Goal: Transaction & Acquisition: Purchase product/service

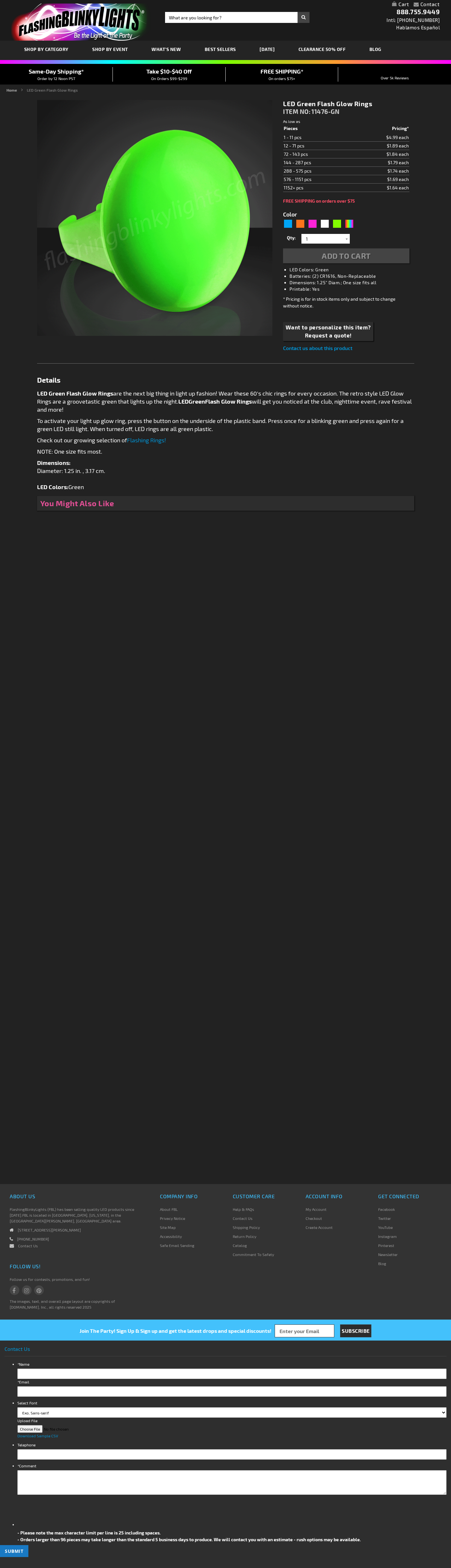
type input "5648"
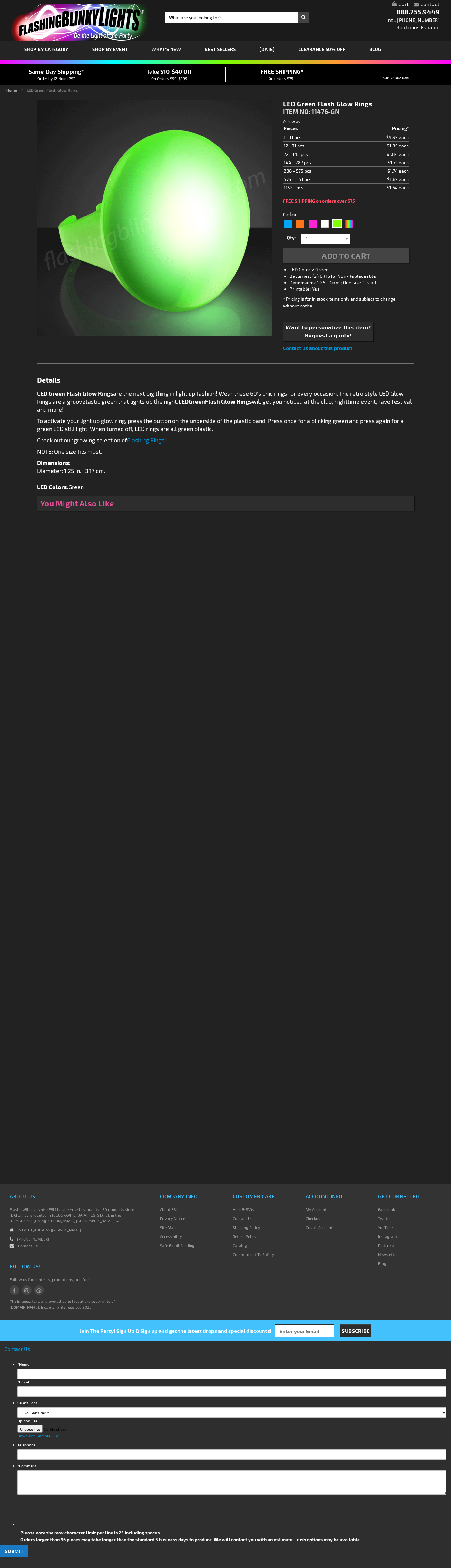
type input "5648"
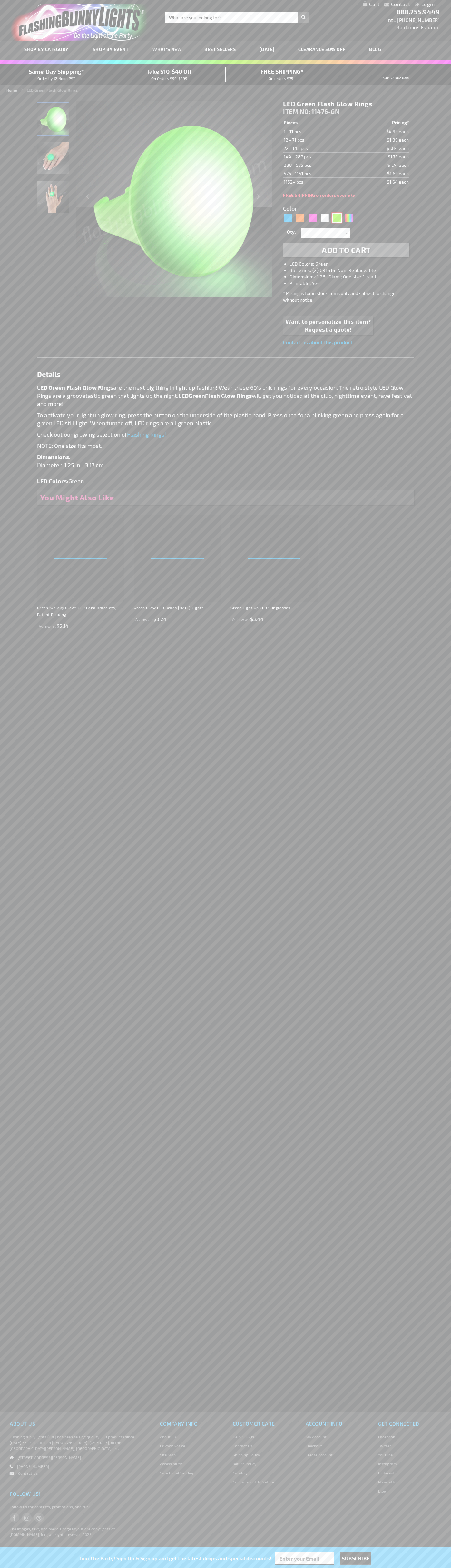
click at [337, 218] on div "Green" at bounding box center [337, 218] width 10 height 10
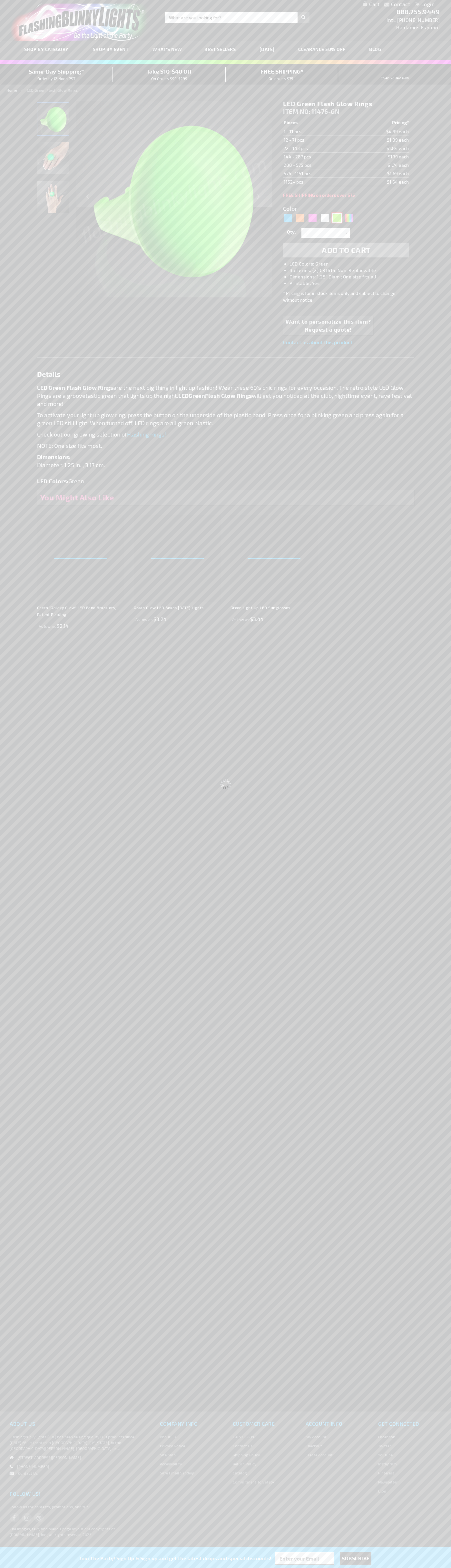
select select
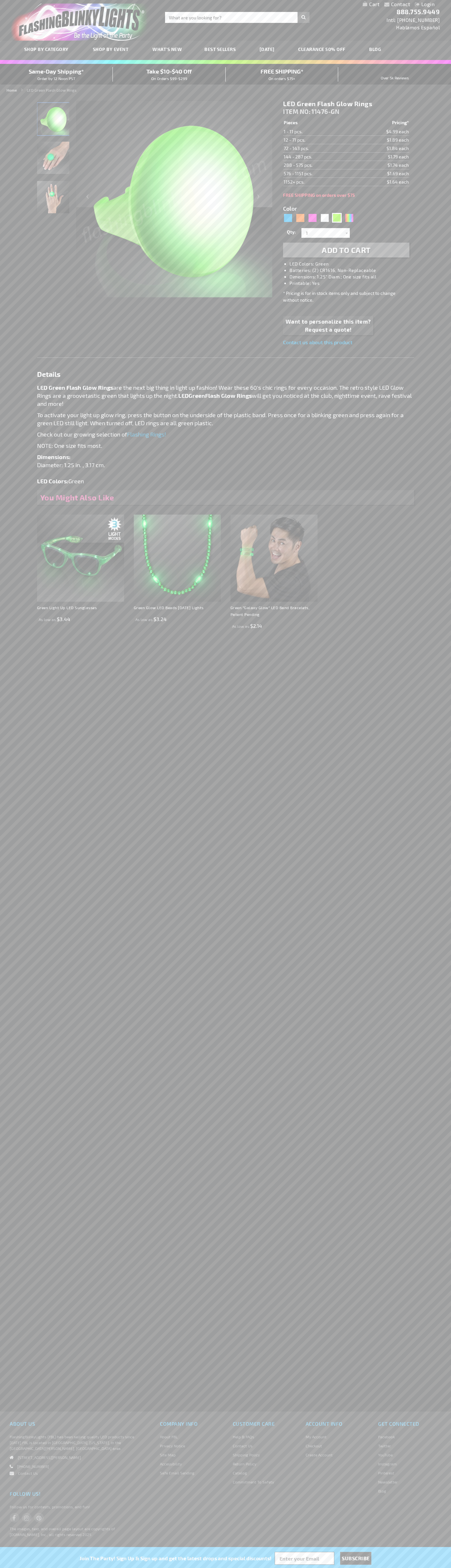
click at [346, 250] on span "Add to Cart" at bounding box center [346, 250] width 49 height 10
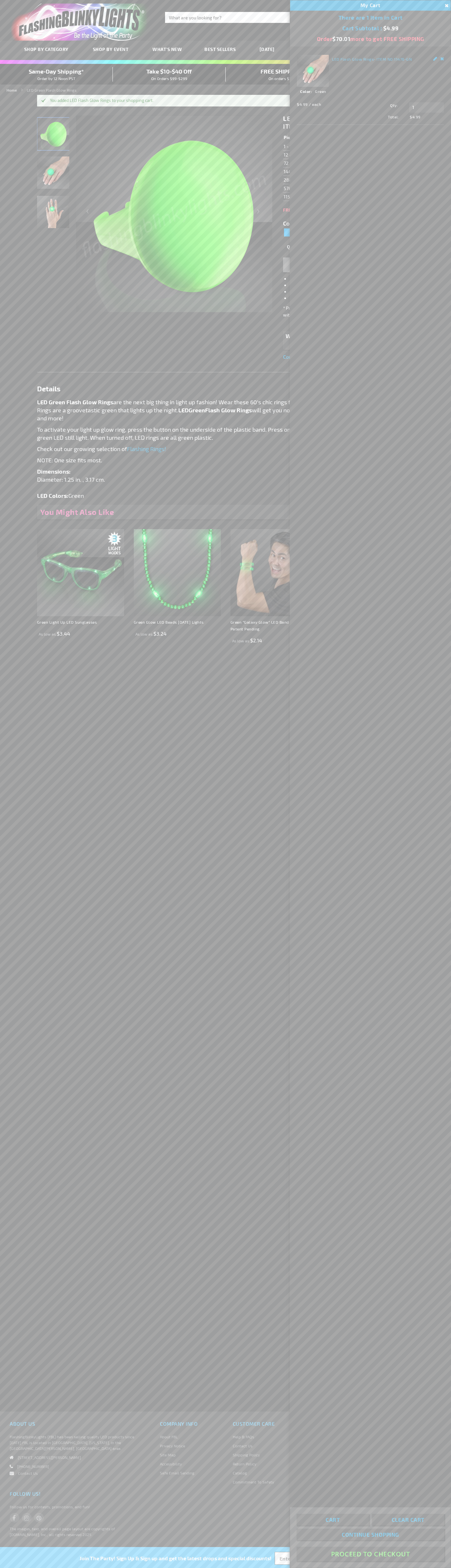
click at [370, 1554] on button "Proceed To Checkout" at bounding box center [370, 1554] width 147 height 14
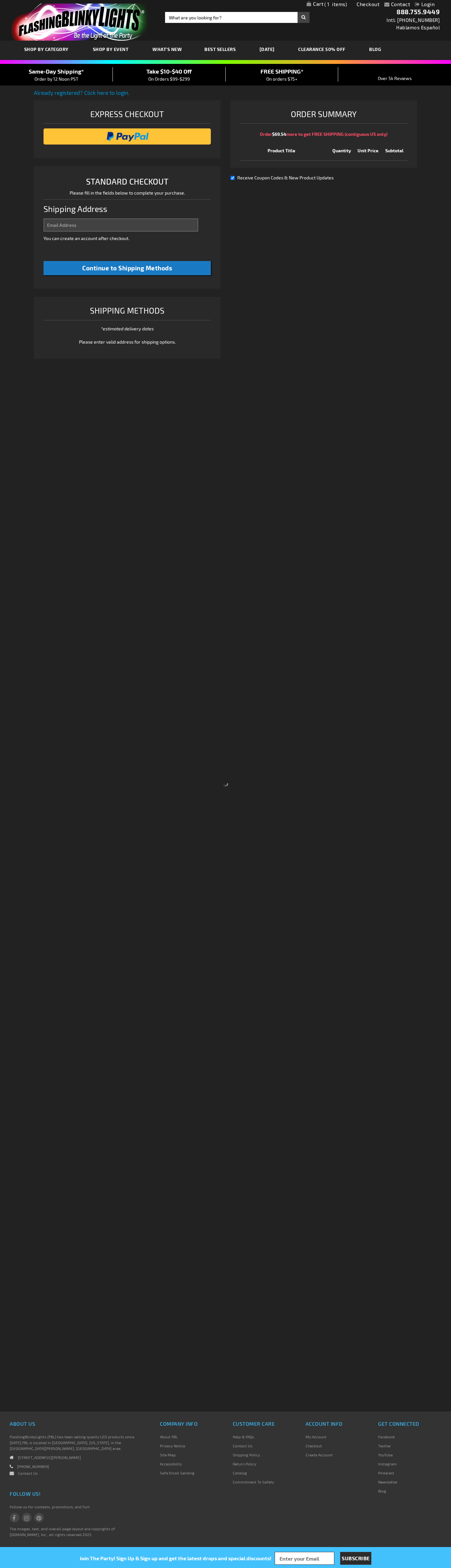
select select "US"
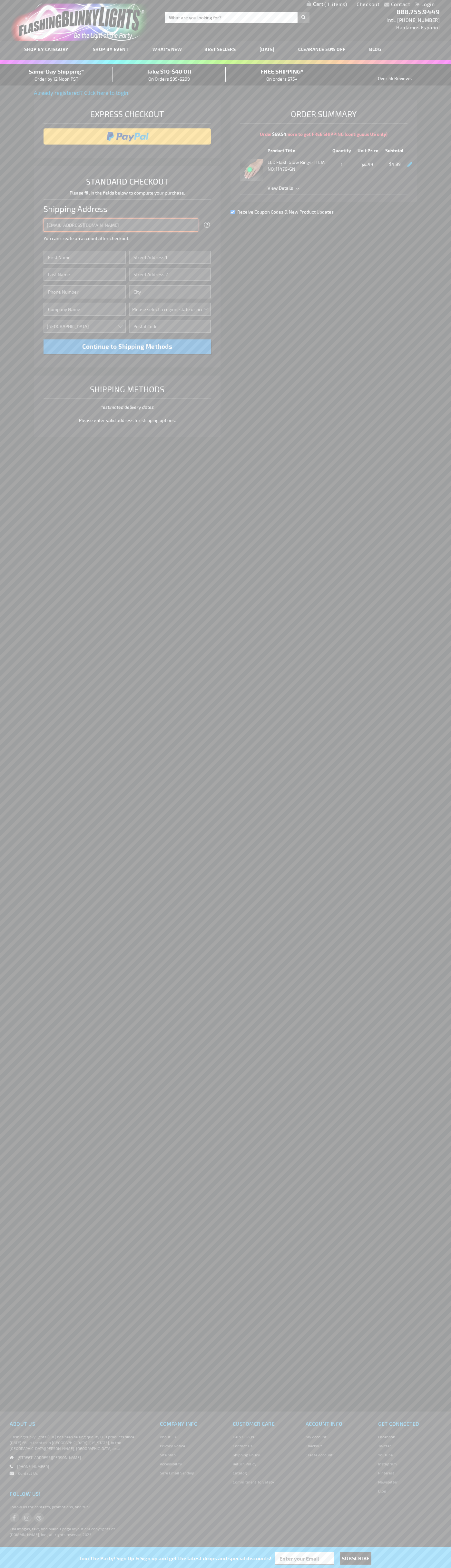
type input "johnsmith005@storebotmail.joonix.net"
type input "John"
type input "4581 Webb Street"
type input "First floor"
type input "pryor"
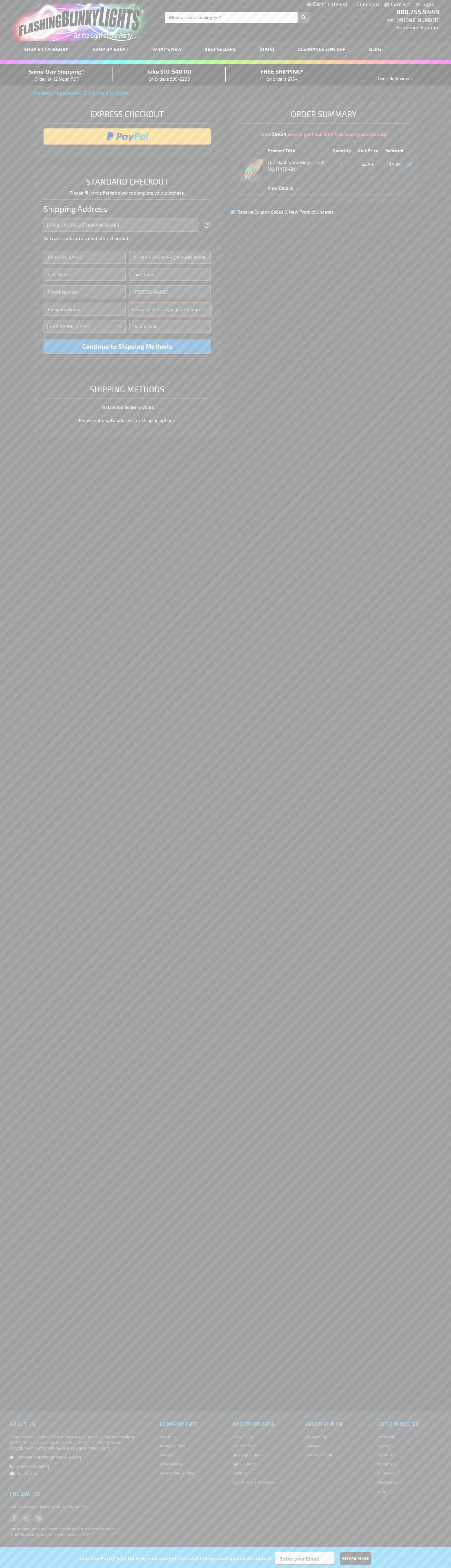
select select "48"
type input "74361"
type input "Smith"
type input "6502530000"
type input "John Smith"
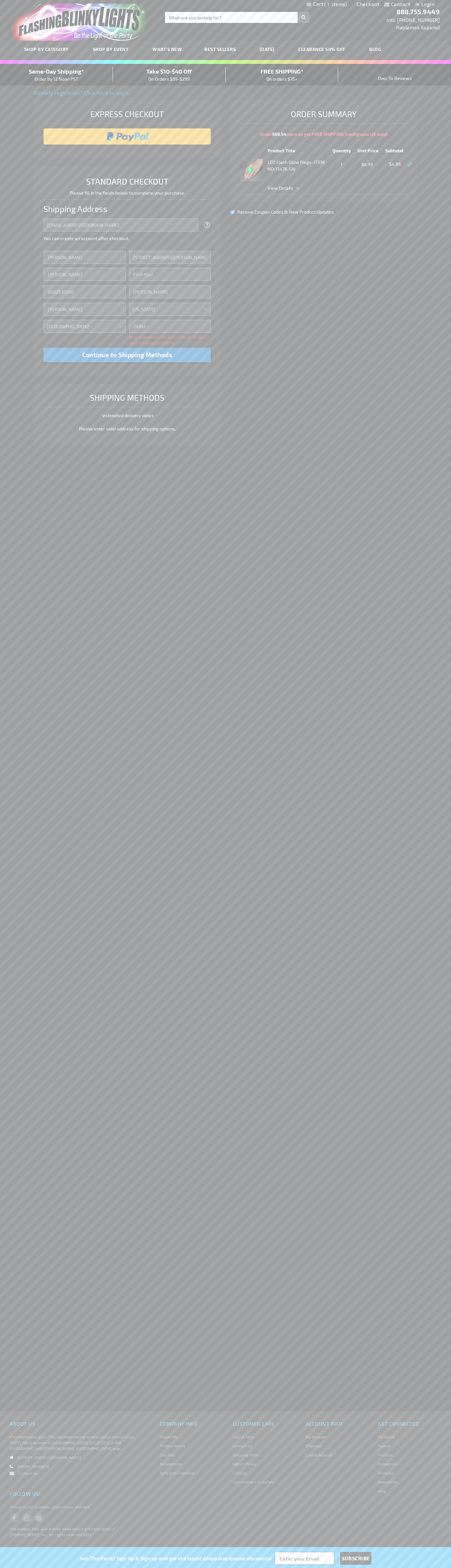
click at [56, 75] on div "Same-Day Shipping* Order by 12 Noon PST" at bounding box center [56, 74] width 113 height 15
click at [127, 136] on input "image" at bounding box center [127, 136] width 161 height 13
